Goal: Information Seeking & Learning: Learn about a topic

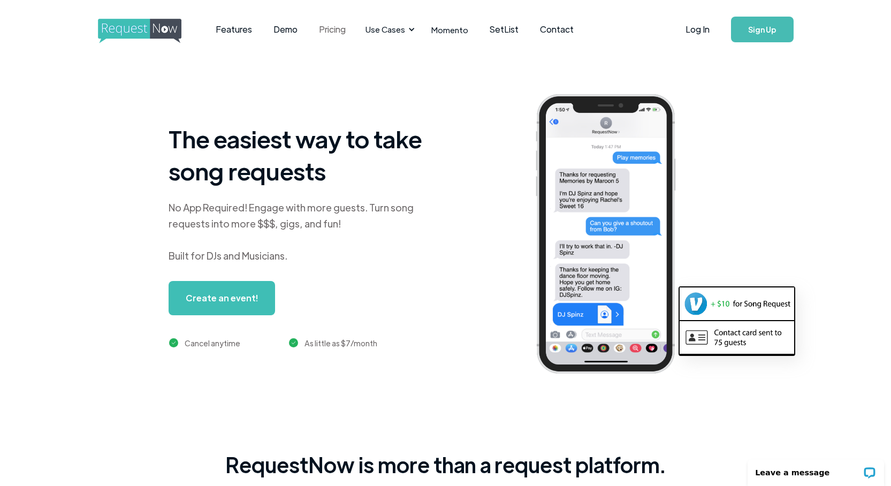
drag, startPoint x: 0, startPoint y: 0, endPoint x: 326, endPoint y: 33, distance: 327.7
click at [326, 33] on link "Pricing" at bounding box center [332, 29] width 48 height 33
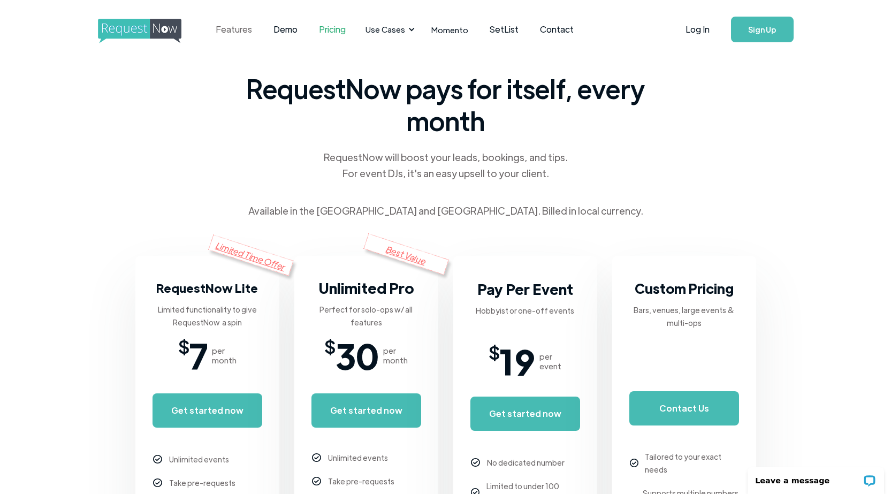
click at [229, 30] on link "Features" at bounding box center [234, 29] width 58 height 33
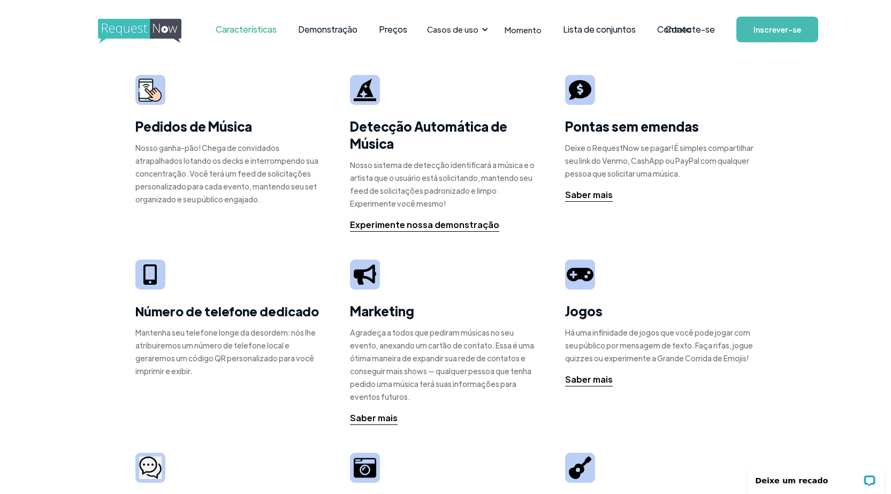
click at [190, 150] on font "Nosso ganha-pão! Chega de convidados atrapalhados lotando os decks e interrompe…" at bounding box center [226, 173] width 183 height 61
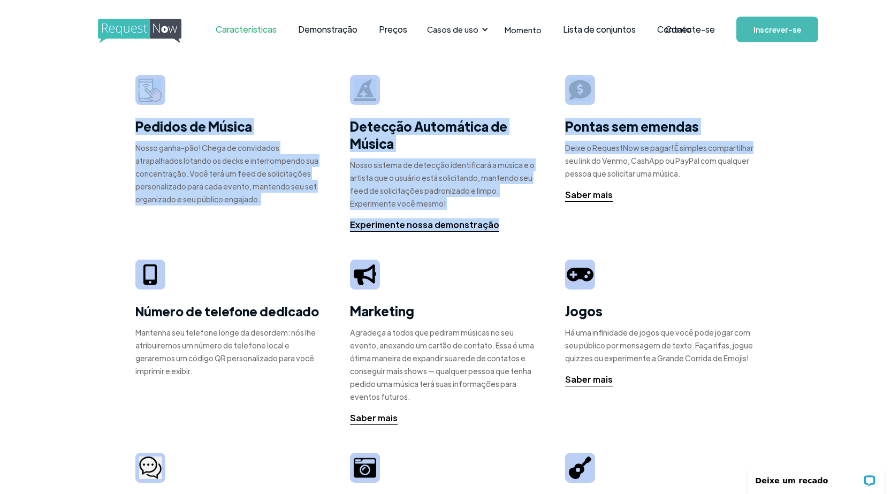
drag, startPoint x: 899, startPoint y: 138, endPoint x: 899, endPoint y: 108, distance: 30.0
click at [891, 125] on html "Características Demonstração Preços Casos de uso Casamento + Eventos Privados D…" at bounding box center [445, 247] width 891 height 494
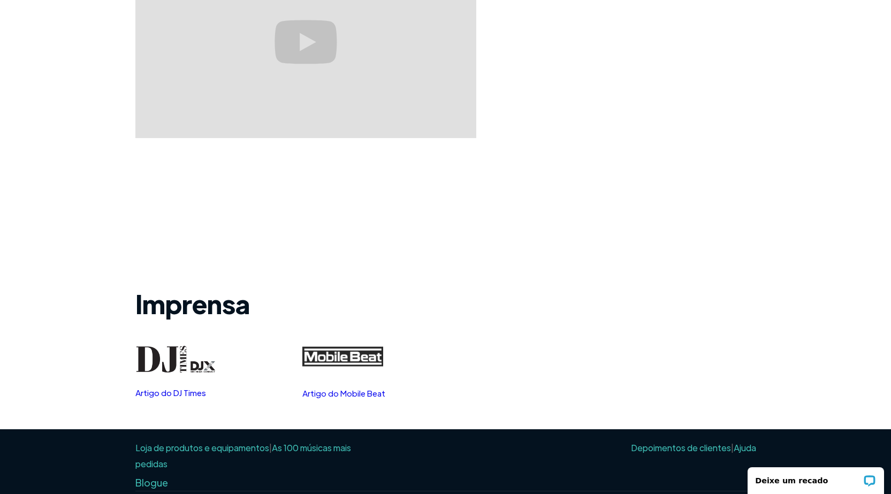
scroll to position [1227, 0]
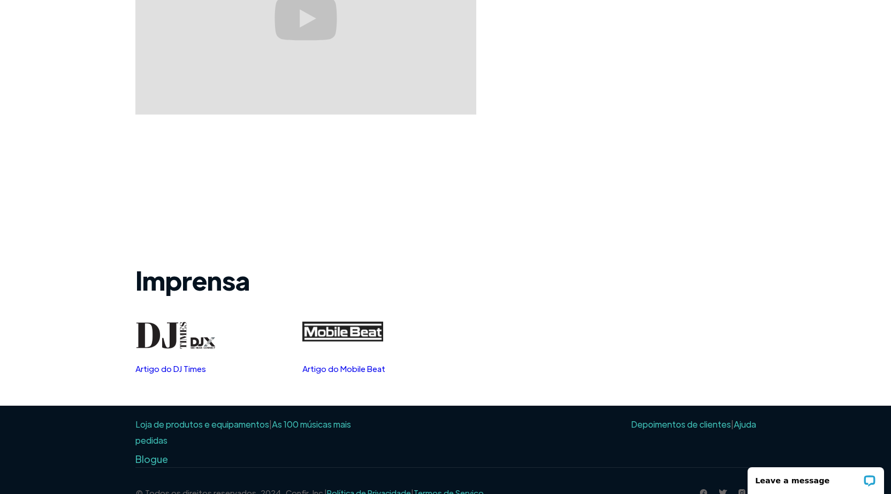
click at [553, 322] on div "Artigo do DJ Times Artigo do Mobile Beat" at bounding box center [445, 348] width 621 height 52
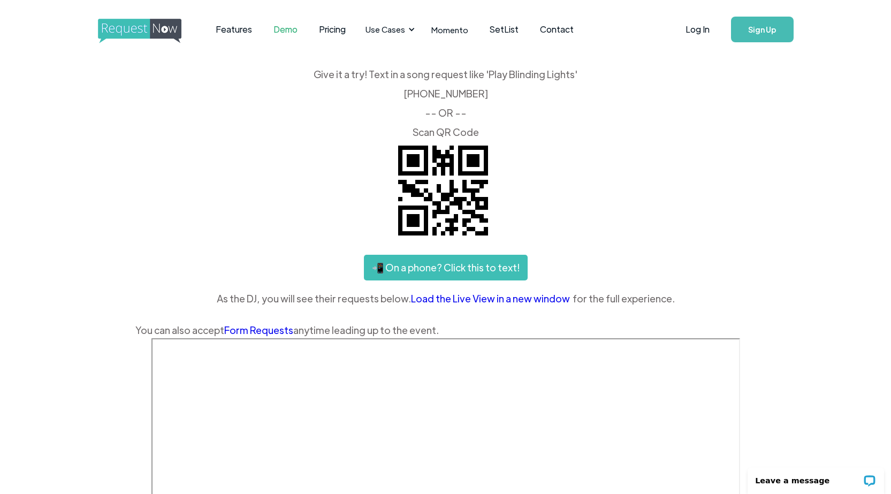
click at [411, 94] on div "Give it a try! Text in a song request like 'Play Blinding Lights' ‍ (425) 657-3…" at bounding box center [445, 103] width 621 height 67
